Goal: Go to known website: Access a specific website the user already knows

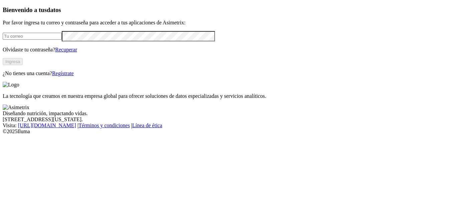
click at [62, 40] on input "email" at bounding box center [32, 36] width 59 height 7
type input "[PERSON_NAME][EMAIL_ADDRESS][PERSON_NAME][DOMAIN_NAME]"
click at [23, 65] on button "Ingresa" at bounding box center [13, 61] width 20 height 7
